Goal: Task Accomplishment & Management: Complete application form

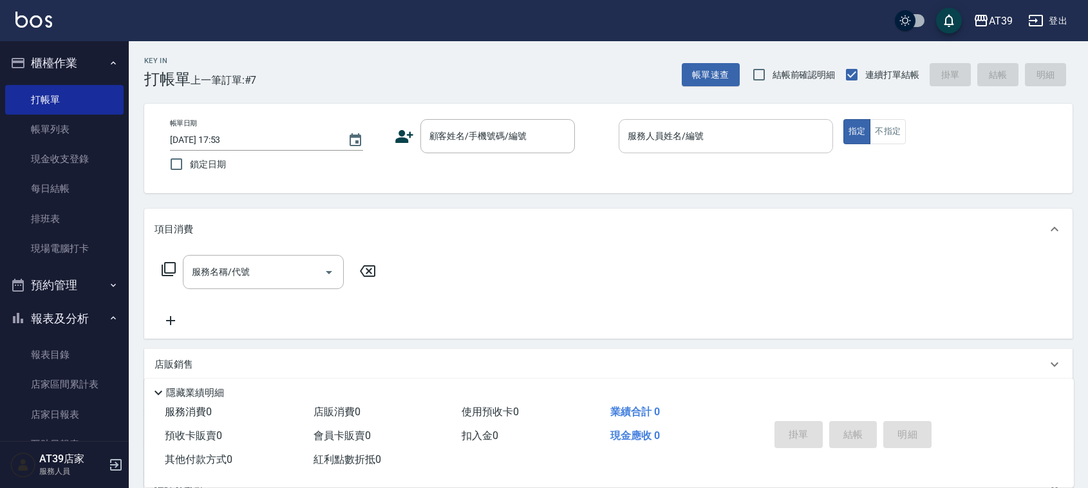
click at [703, 146] on input "服務人員姓名/編號" at bounding box center [726, 136] width 203 height 23
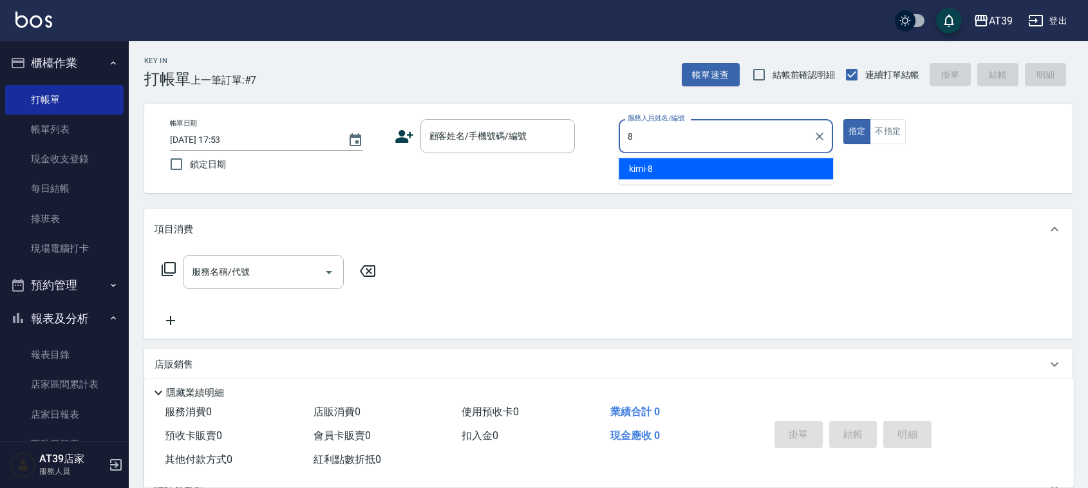
click at [699, 174] on div "kimi -8" at bounding box center [726, 168] width 214 height 21
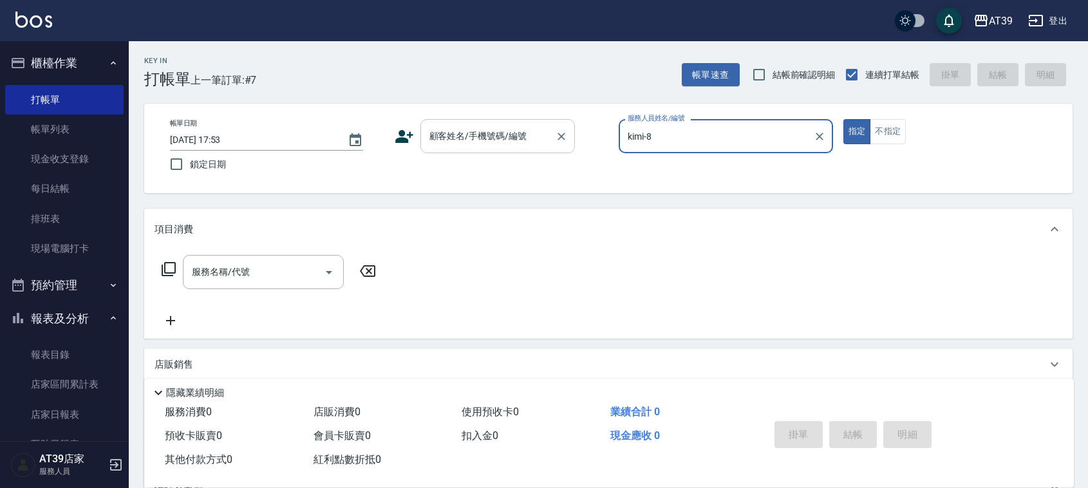
type input "kimi-8"
click at [493, 131] on input "顧客姓名/手機號碼/編號" at bounding box center [488, 136] width 124 height 23
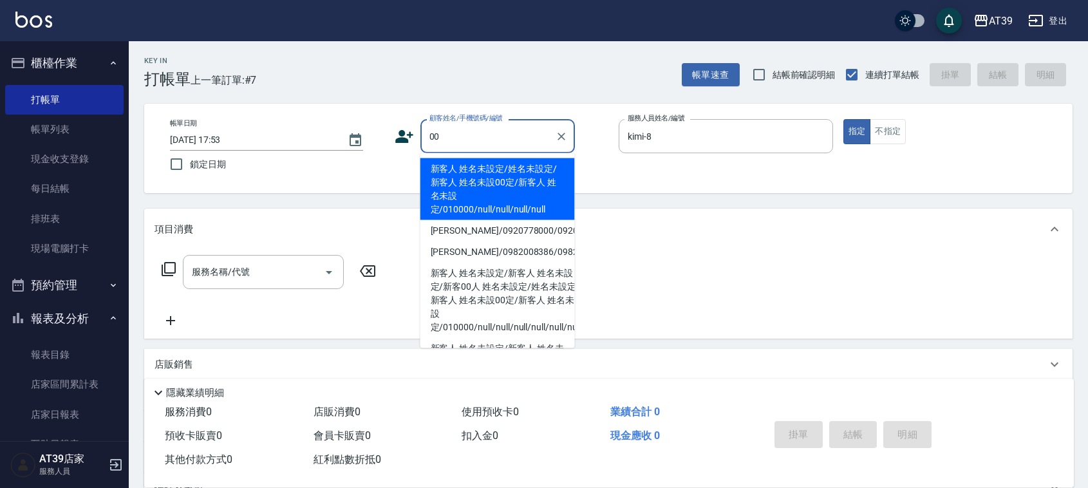
click at [486, 165] on li "新客人 姓名未設定/姓名未設定/新客人 姓名未設00定/新客人 姓名未設定/010000/null/null/null/null" at bounding box center [497, 189] width 155 height 62
type input "新客人 姓名未設定/姓名未設定/新客人 姓名未設00定/新客人 姓名未設定/010000/null/null/null/null"
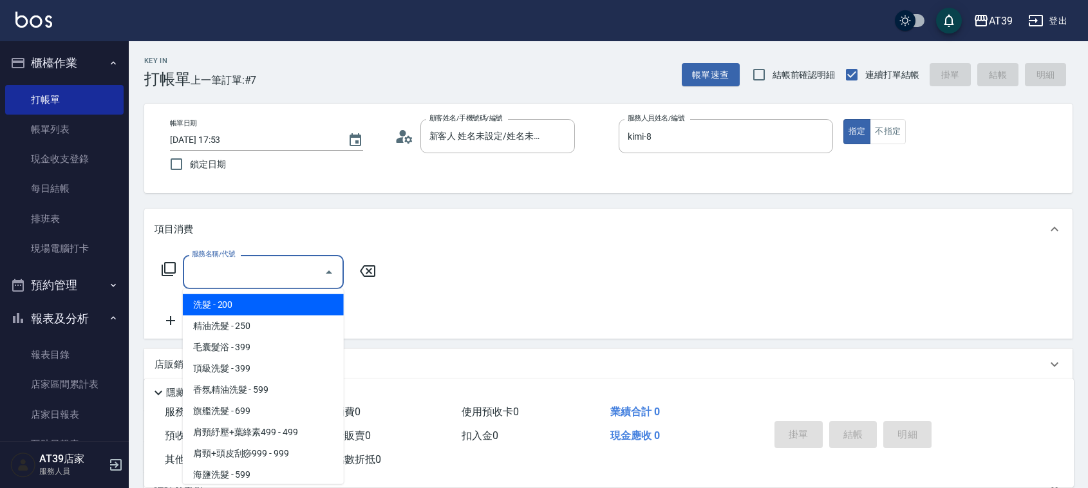
click at [256, 278] on input "服務名稱/代號" at bounding box center [254, 272] width 130 height 23
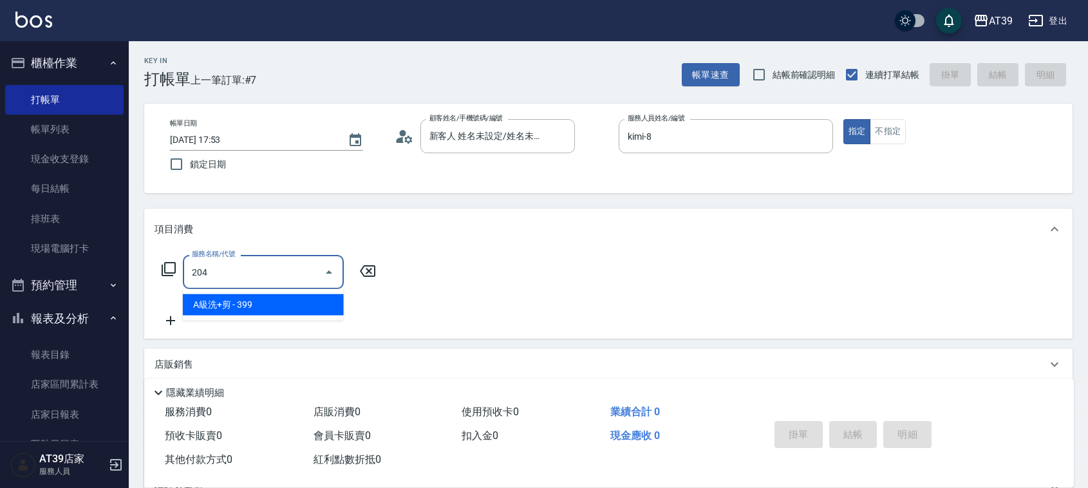
click at [269, 310] on span "A級洗+剪 - 399" at bounding box center [263, 304] width 161 height 21
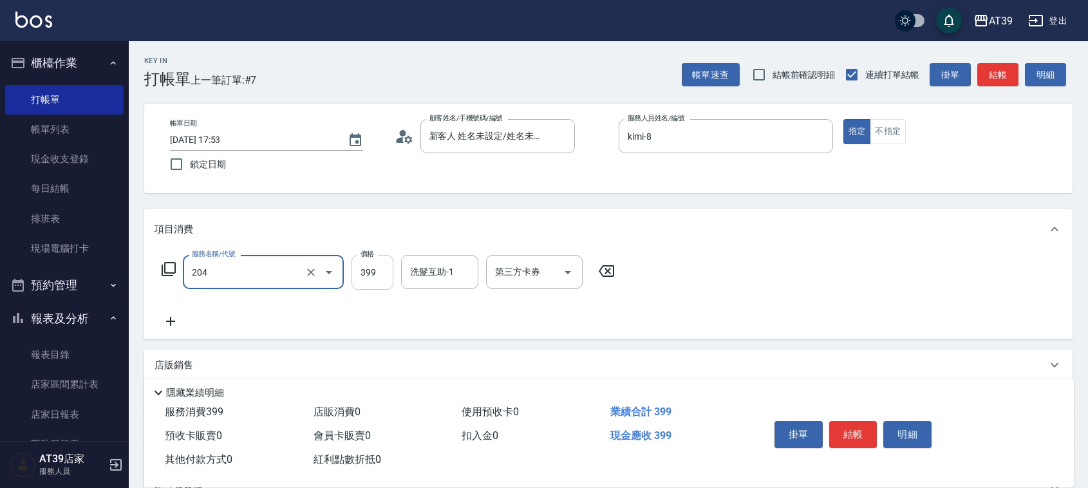
type input "A級洗+剪(204)"
click at [355, 274] on input "399" at bounding box center [373, 272] width 42 height 35
type input "500"
click at [986, 73] on button "結帳" at bounding box center [997, 75] width 41 height 24
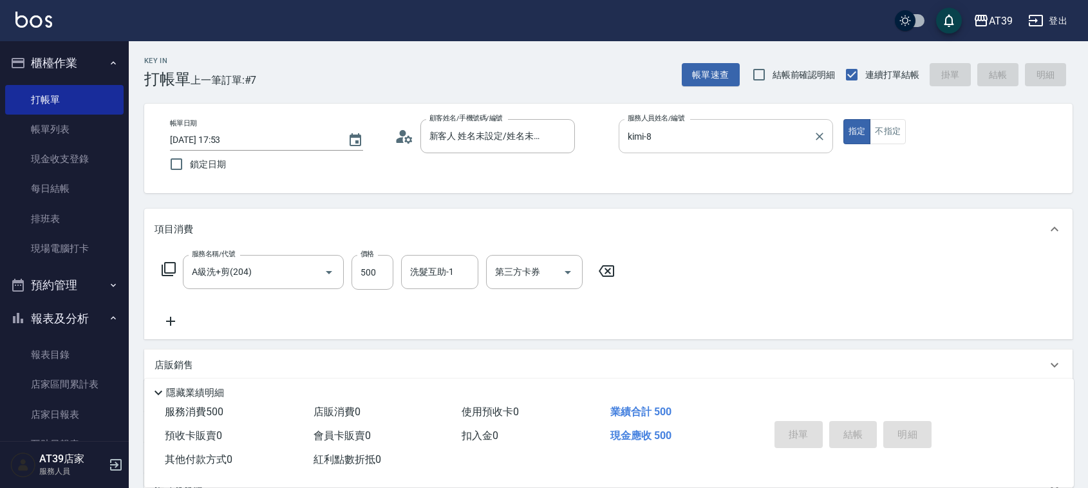
type input "[DATE] 18:48"
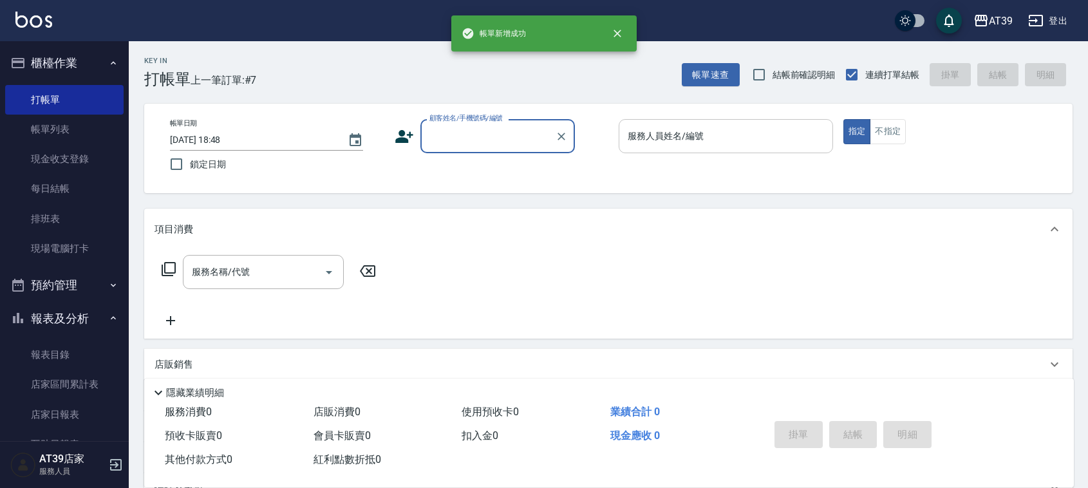
click at [709, 133] on input "服務人員姓名/編號" at bounding box center [726, 136] width 203 height 23
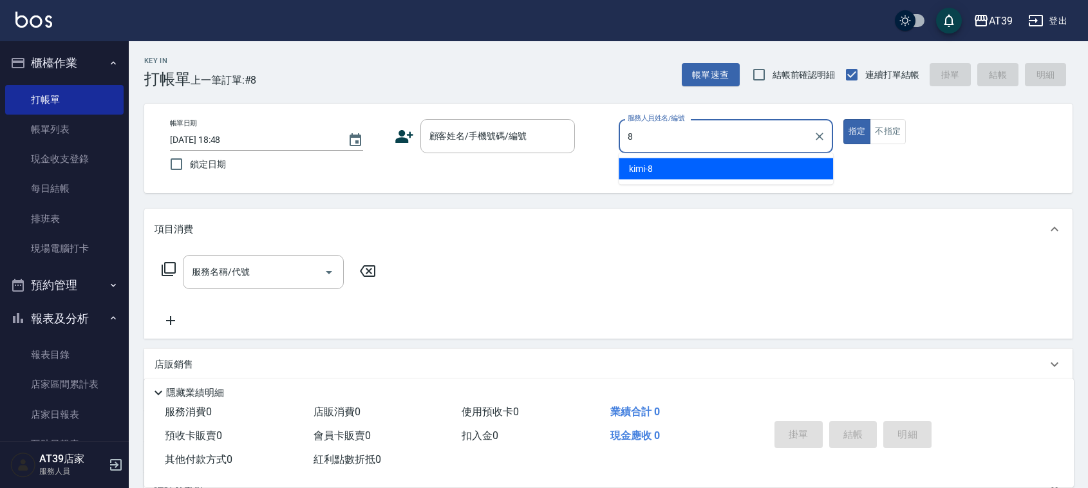
click at [707, 181] on ul "kimi -8" at bounding box center [726, 169] width 214 height 32
click at [705, 175] on div "kimi -8" at bounding box center [726, 168] width 214 height 21
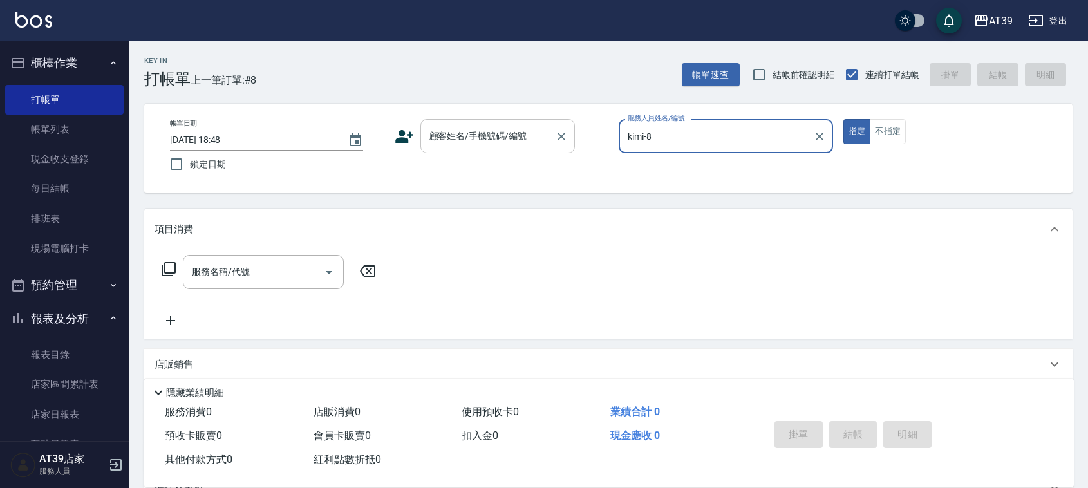
type input "kimi-8"
click at [538, 140] on input "顧客姓名/手機號碼/編號" at bounding box center [488, 136] width 124 height 23
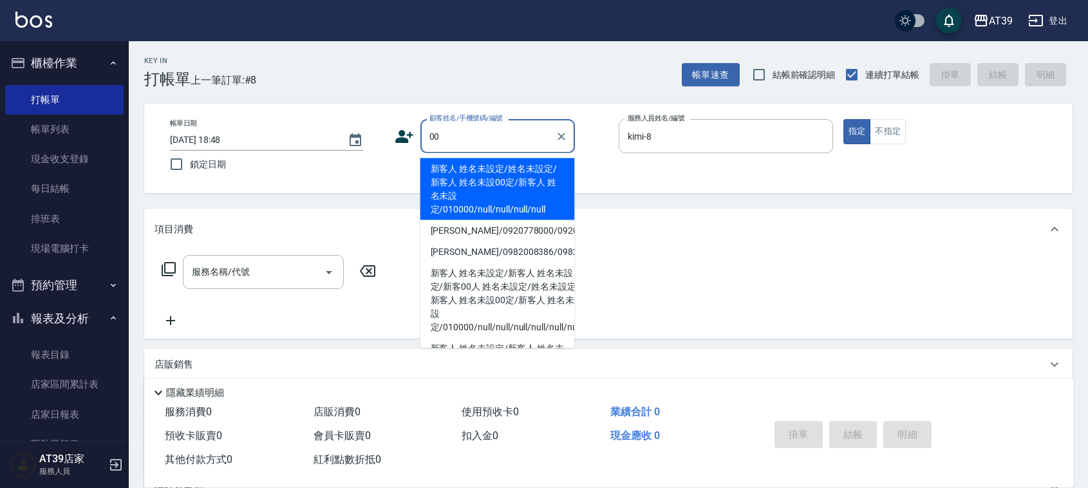
drag, startPoint x: 531, startPoint y: 173, endPoint x: 742, endPoint y: 177, distance: 211.3
click at [528, 172] on li "新客人 姓名未設定/姓名未設定/新客人 姓名未設00定/新客人 姓名未設定/010000/null/null/null/null" at bounding box center [497, 189] width 155 height 62
type input "新客人 姓名未設定/姓名未設定/新客人 姓名未設00定/新客人 姓名未設定/010000/null/null/null/null"
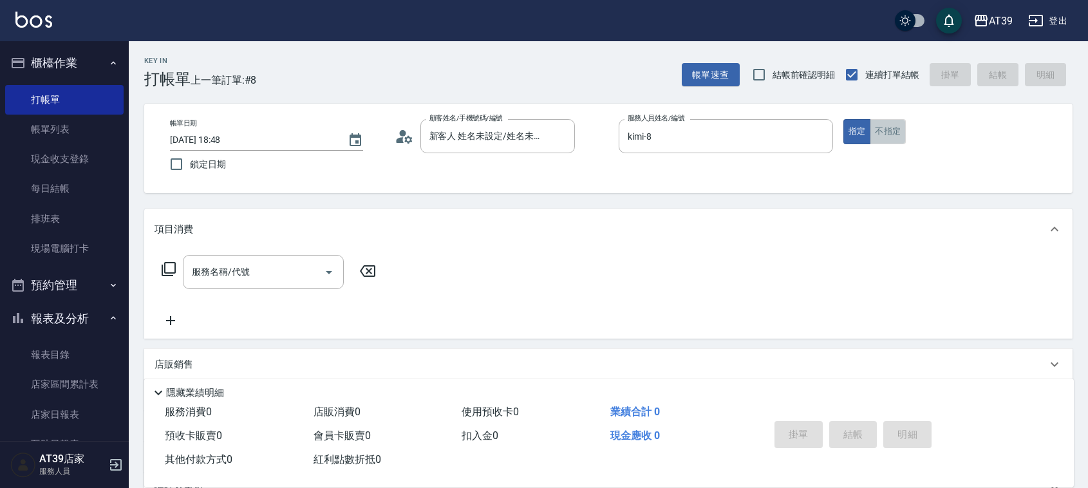
click at [890, 142] on button "不指定" at bounding box center [888, 131] width 36 height 25
click at [269, 274] on input "服務名稱/代號" at bounding box center [254, 272] width 130 height 23
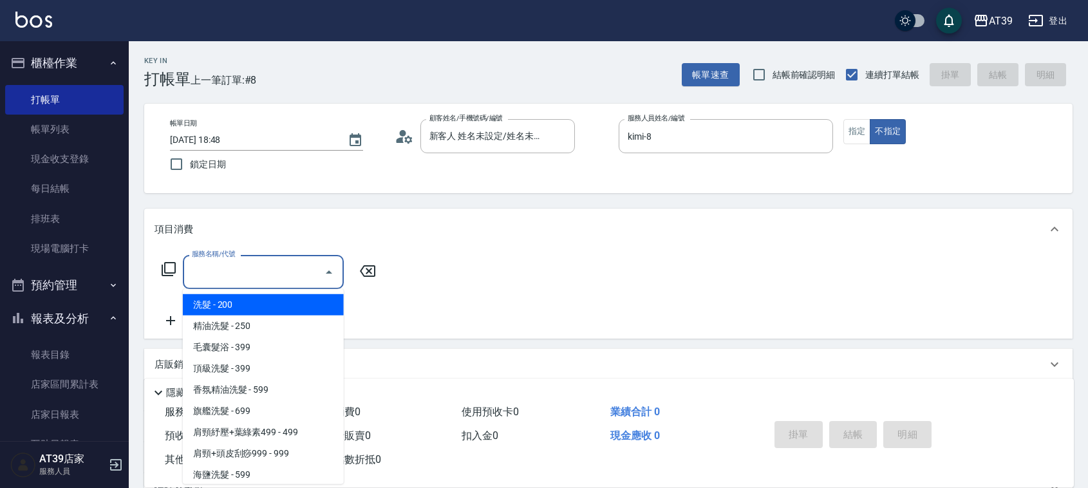
click at [261, 303] on span "洗髮 - 200" at bounding box center [263, 304] width 161 height 21
type input "洗髮(101)"
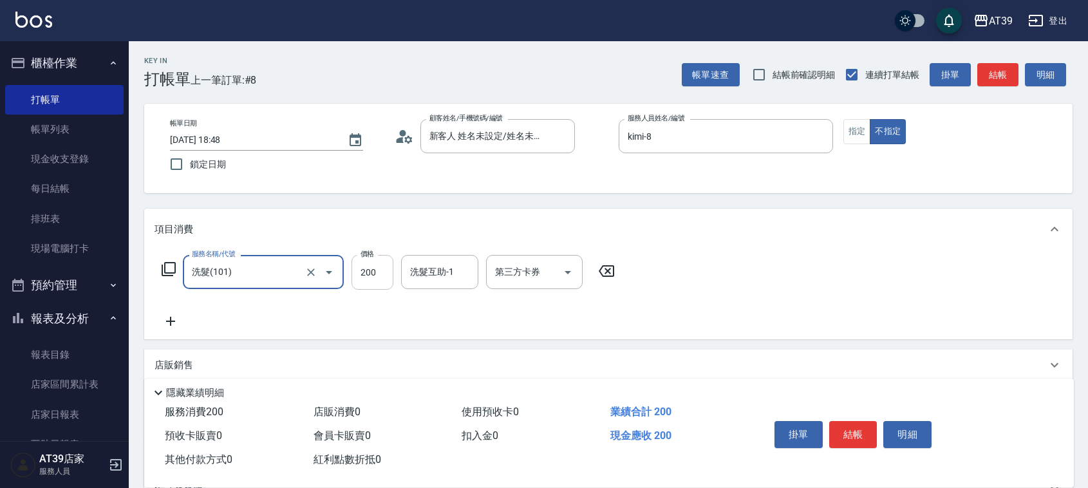
click at [362, 282] on input "200" at bounding box center [373, 272] width 42 height 35
type input "300"
click at [419, 275] on div "洗髮互助-1 洗髮互助-1" at bounding box center [439, 272] width 77 height 34
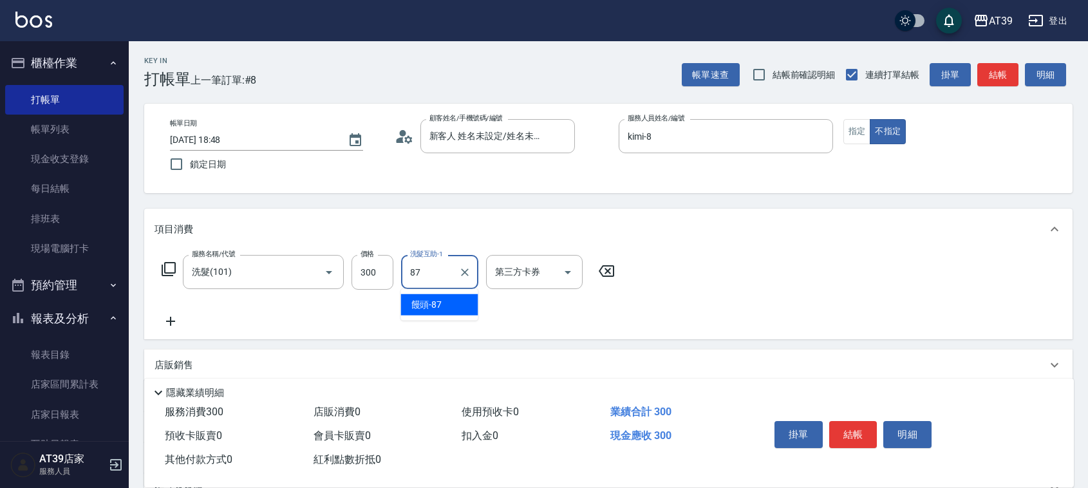
click at [422, 305] on span "饅頭 -87" at bounding box center [426, 305] width 31 height 14
type input "饅頭-87"
click at [983, 82] on button "結帳" at bounding box center [997, 75] width 41 height 24
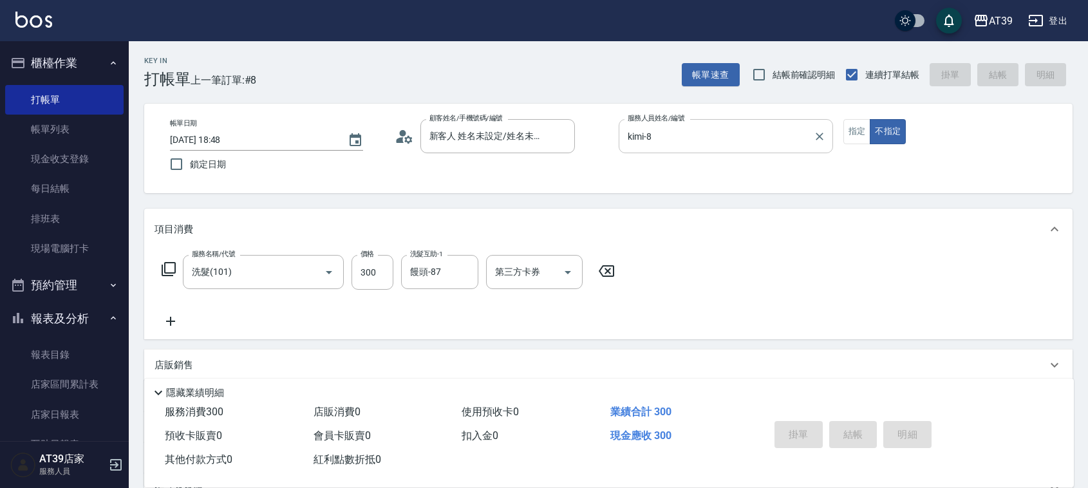
type input "[DATE] 18:49"
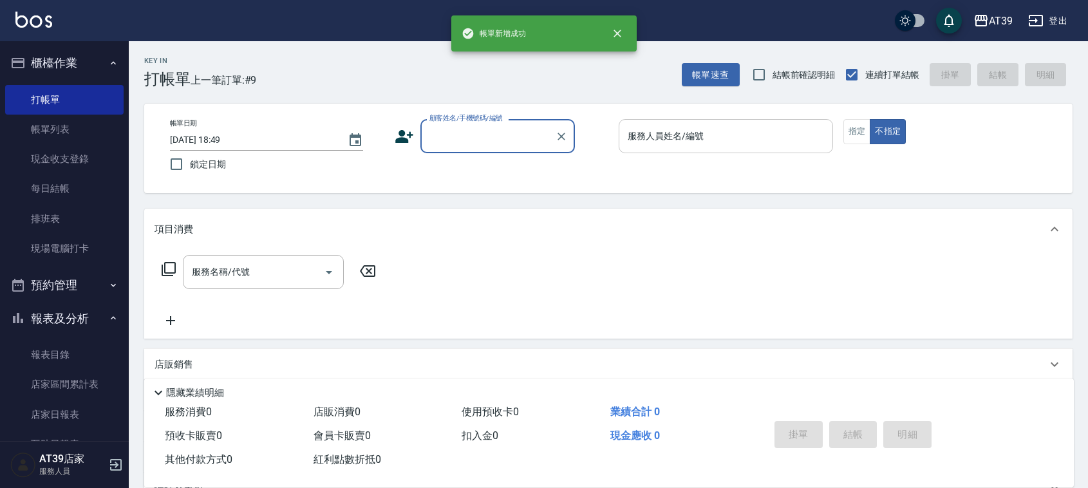
click at [702, 139] on div "服務人員姓名/編號 服務人員姓名/編號" at bounding box center [726, 136] width 214 height 34
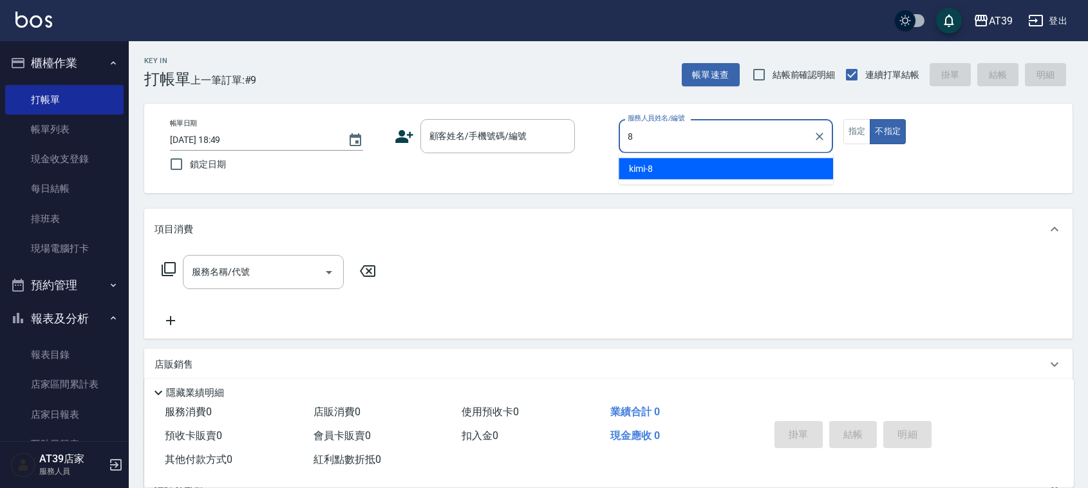
click at [684, 169] on div "kimi -8" at bounding box center [726, 168] width 214 height 21
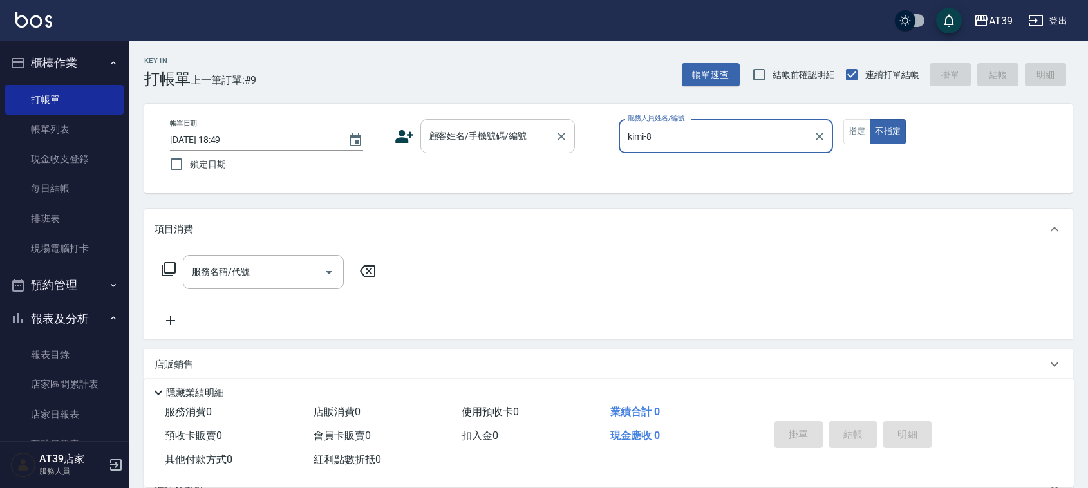
type input "kimi-8"
click at [522, 142] on div "顧客姓名/手機號碼/編號 顧客姓名/手機號碼/編號" at bounding box center [497, 136] width 155 height 34
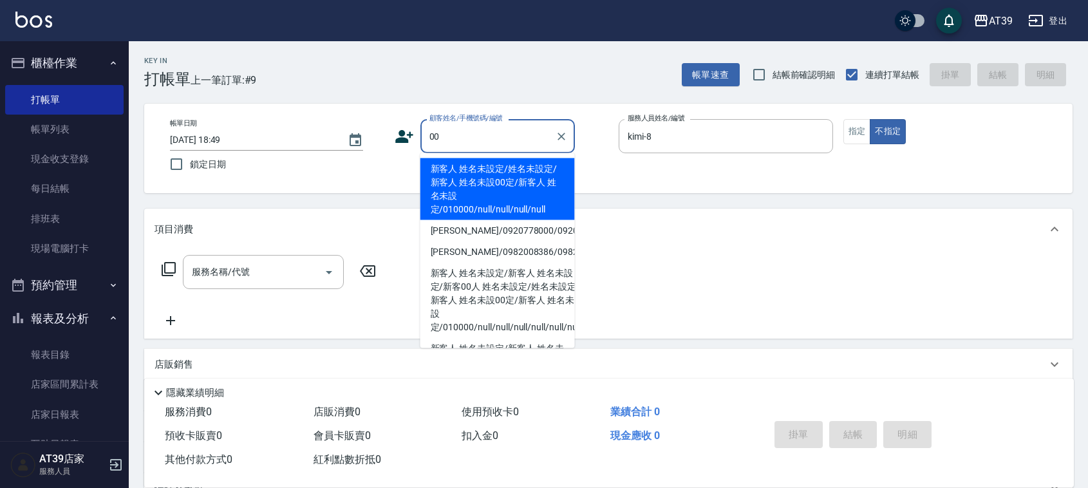
click at [499, 178] on li "新客人 姓名未設定/姓名未設定/新客人 姓名未設00定/新客人 姓名未設定/010000/null/null/null/null" at bounding box center [497, 189] width 155 height 62
type input "新客人 姓名未設定/姓名未設定/新客人 姓名未設00定/新客人 姓名未設定/010000/null/null/null/null"
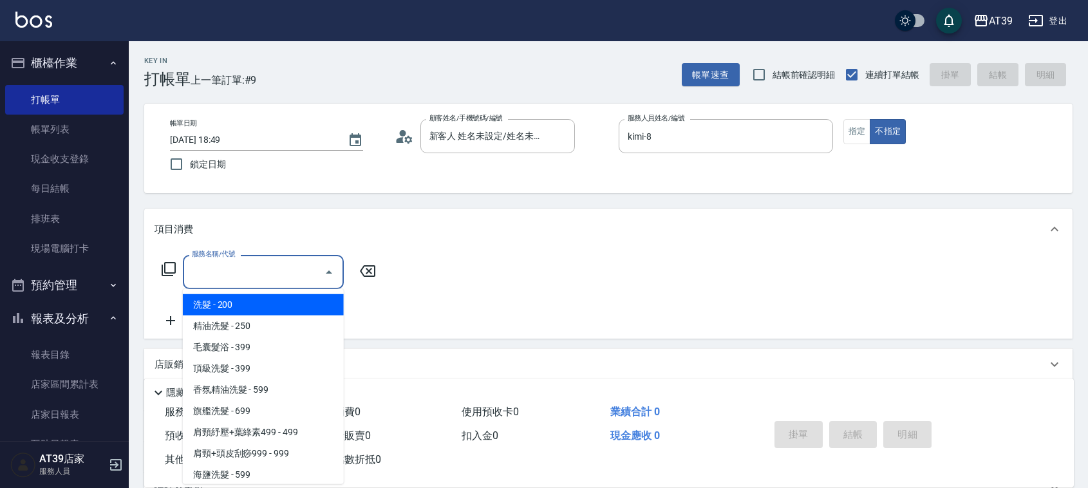
click at [307, 261] on input "服務名稱/代號" at bounding box center [254, 272] width 130 height 23
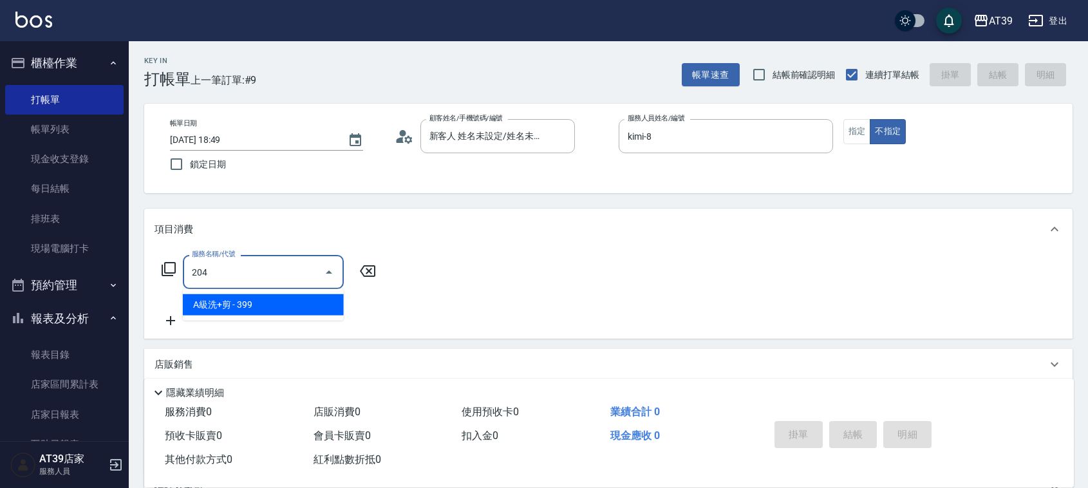
click at [307, 301] on span "A級洗+剪 - 399" at bounding box center [263, 304] width 161 height 21
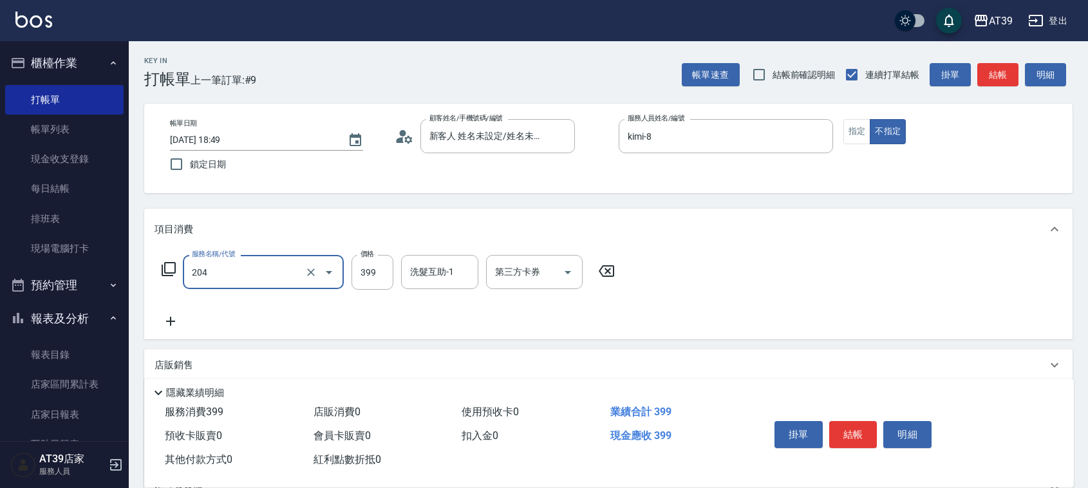
type input "A級洗+剪(204)"
click at [377, 287] on input "399" at bounding box center [373, 272] width 42 height 35
type input "400"
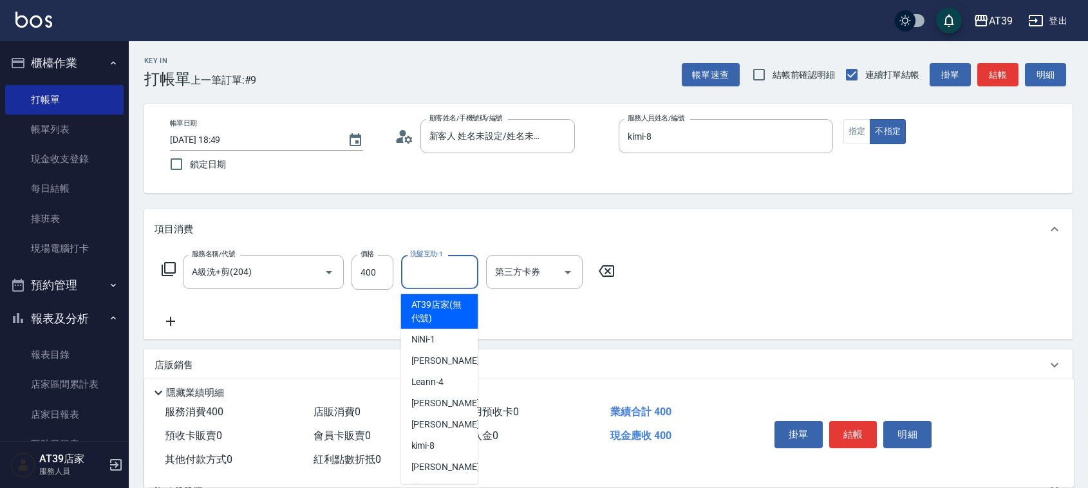
click at [426, 272] on input "洗髮互助-1" at bounding box center [440, 272] width 66 height 23
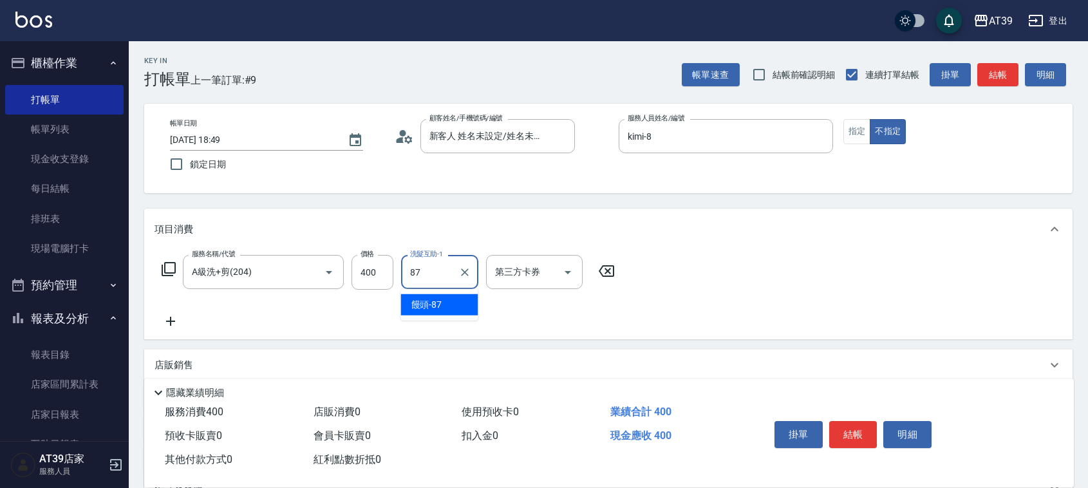
click at [429, 294] on div "饅頭 -87" at bounding box center [439, 304] width 77 height 21
type input "饅頭-87"
click at [1000, 75] on button "結帳" at bounding box center [997, 75] width 41 height 24
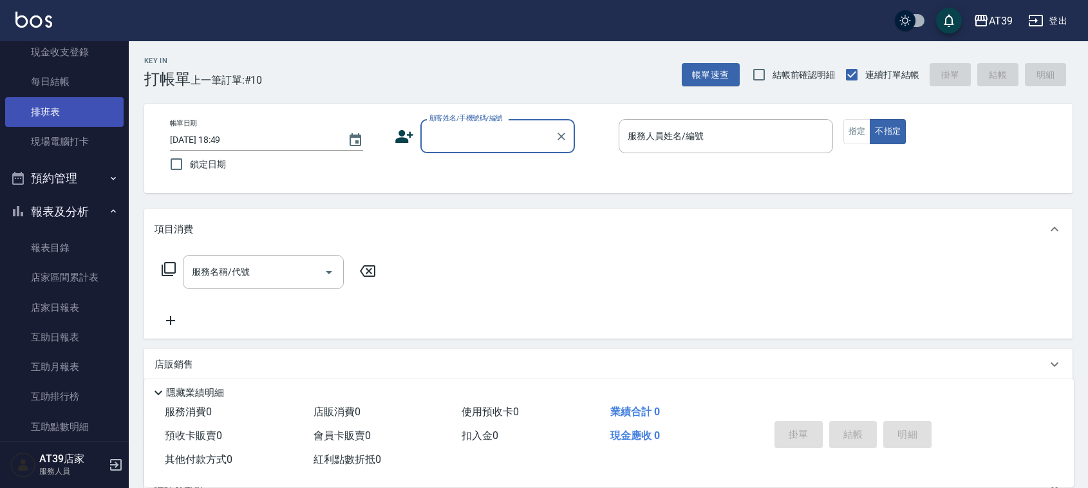
scroll to position [322, 0]
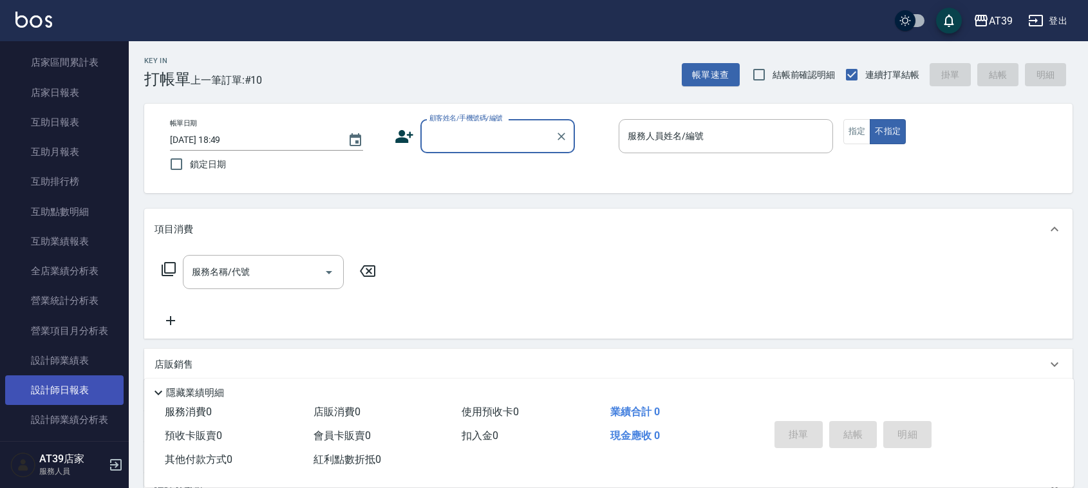
click at [84, 381] on link "設計師日報表" at bounding box center [64, 390] width 118 height 30
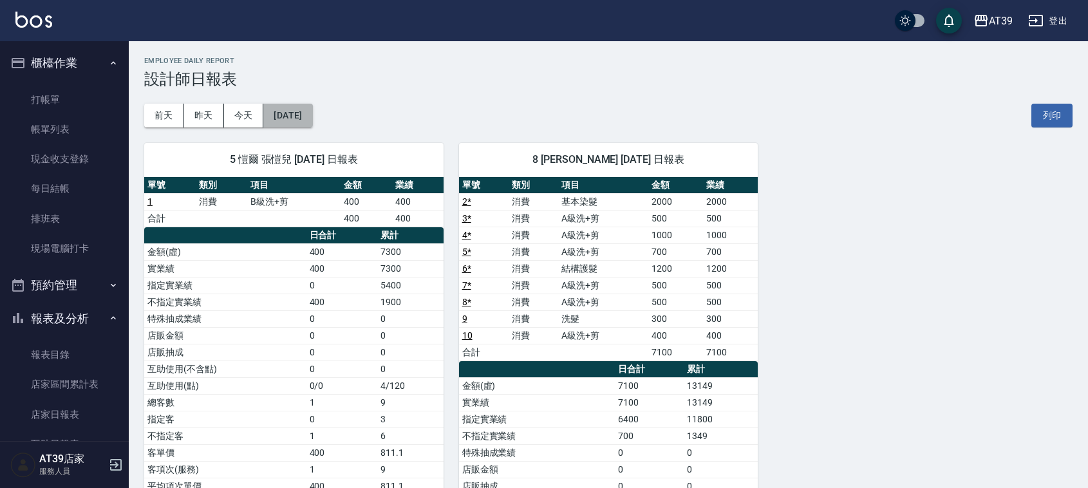
click at [312, 122] on button "[DATE]" at bounding box center [287, 116] width 49 height 24
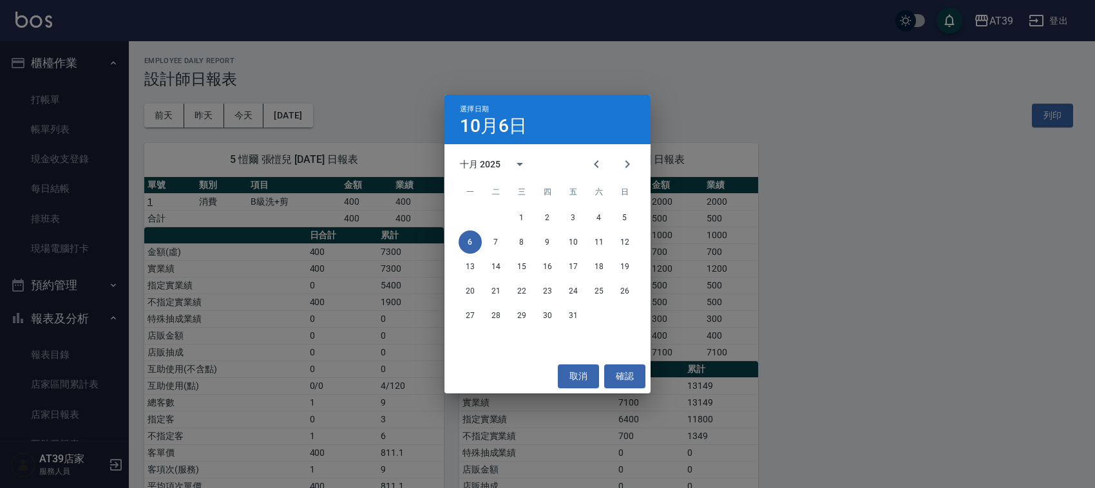
click at [226, 118] on div "選擇日期 10月6日 十月 2025 一 二 三 四 五 六 日 1 2 3 4 5 6 7 8 9 10 11 12 13 14 15 16 17 18 1…" at bounding box center [547, 244] width 1095 height 488
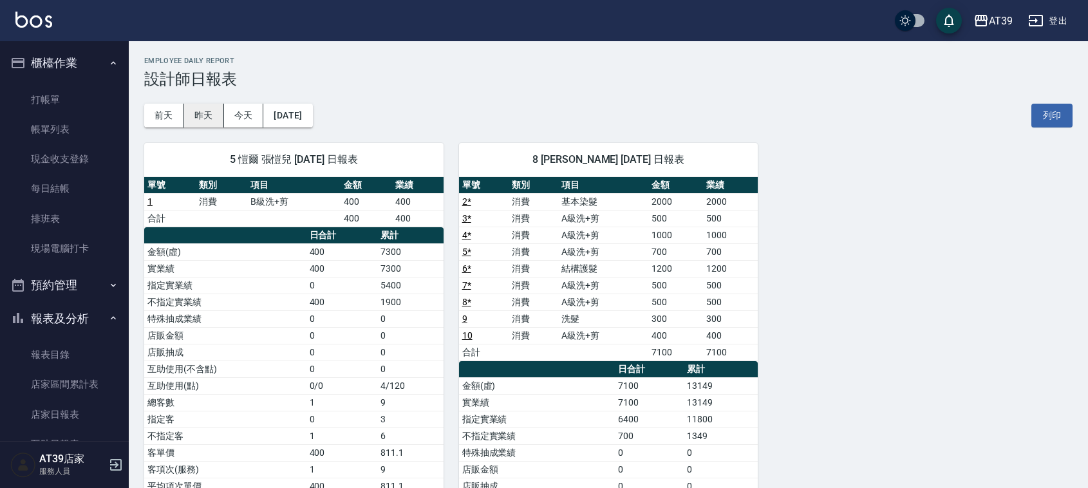
click at [198, 118] on button "昨天" at bounding box center [204, 116] width 40 height 24
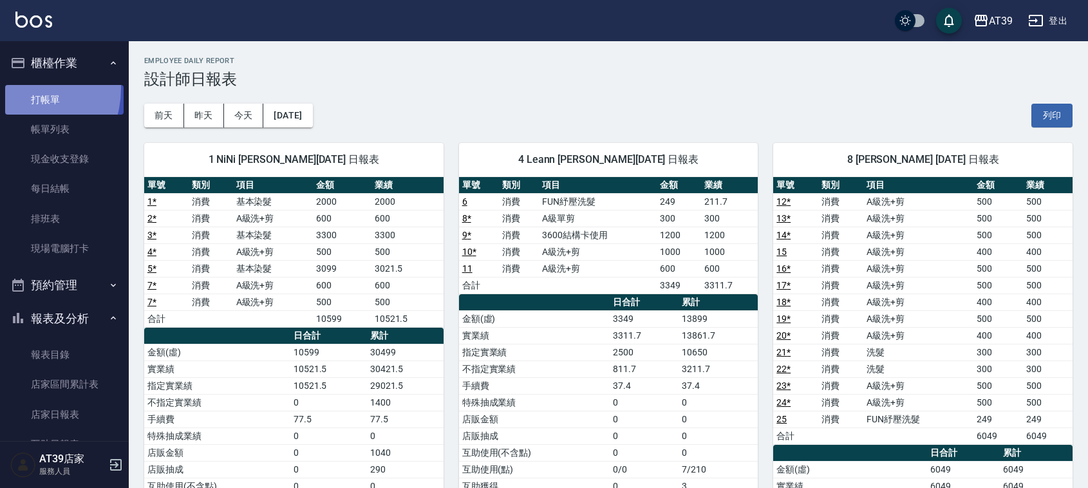
click at [21, 88] on link "打帳單" at bounding box center [64, 100] width 118 height 30
